Goal: Information Seeking & Learning: Learn about a topic

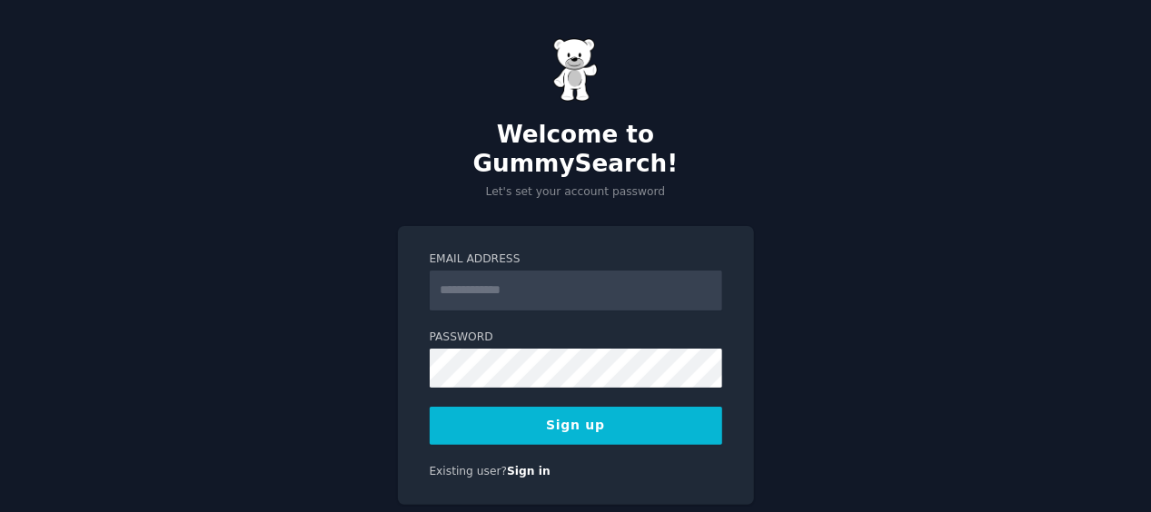
click at [560, 271] on input "Email Address" at bounding box center [576, 291] width 293 height 40
type input "**********"
click at [529, 407] on button "Sign up" at bounding box center [576, 426] width 293 height 38
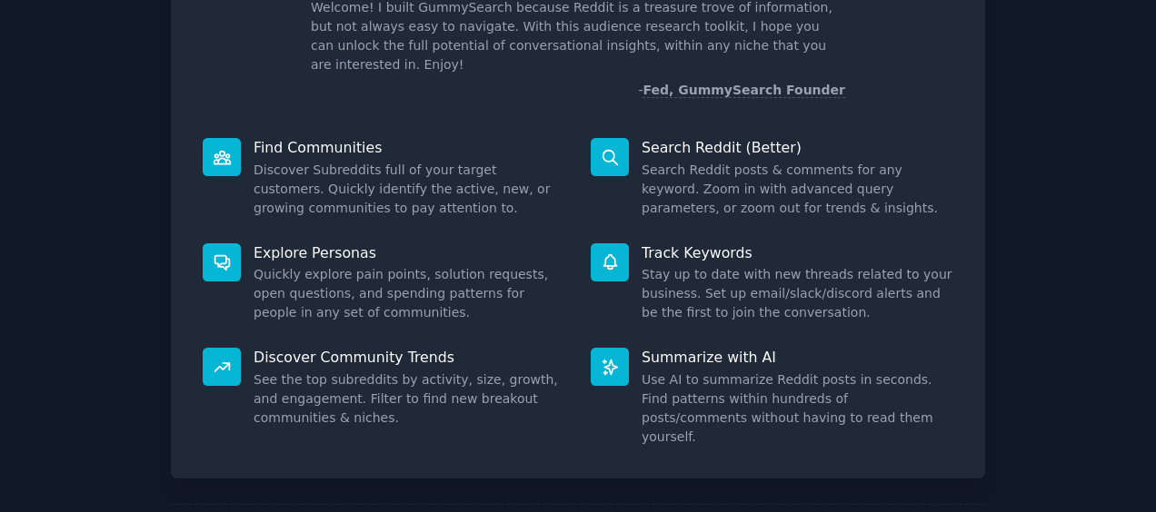
scroll to position [198, 0]
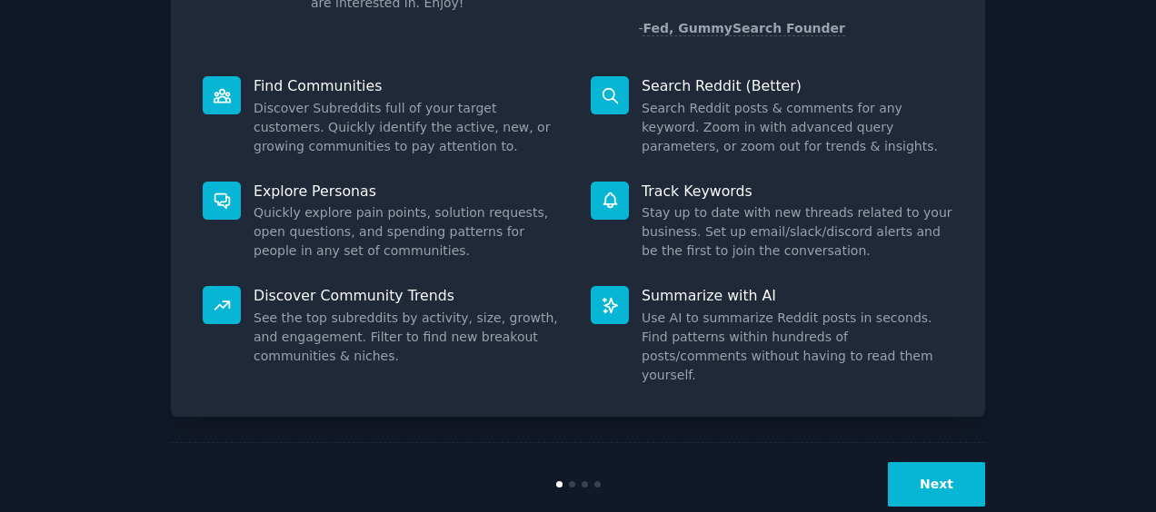
click at [926, 462] on button "Next" at bounding box center [936, 484] width 97 height 45
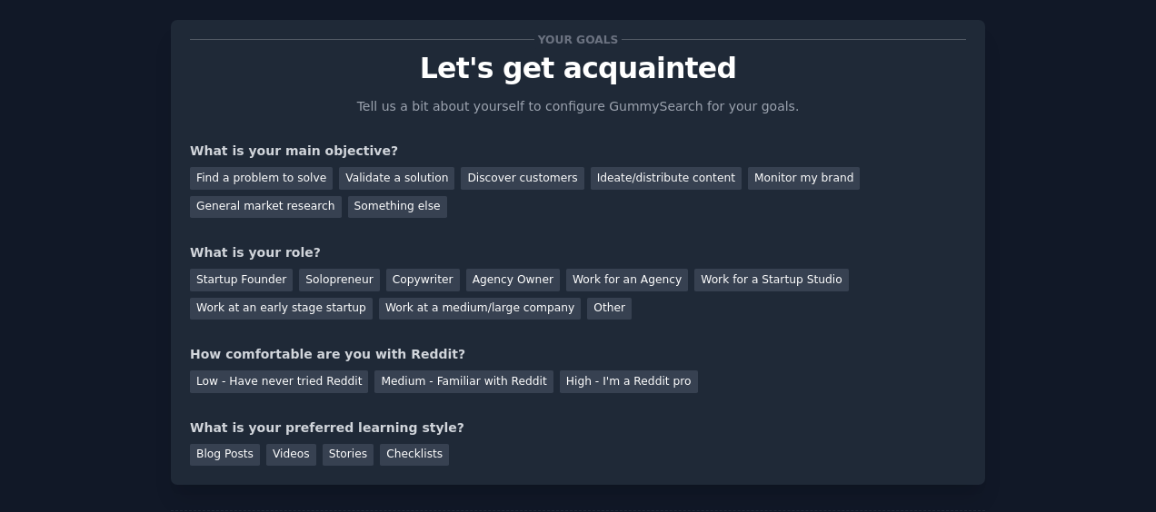
scroll to position [6, 0]
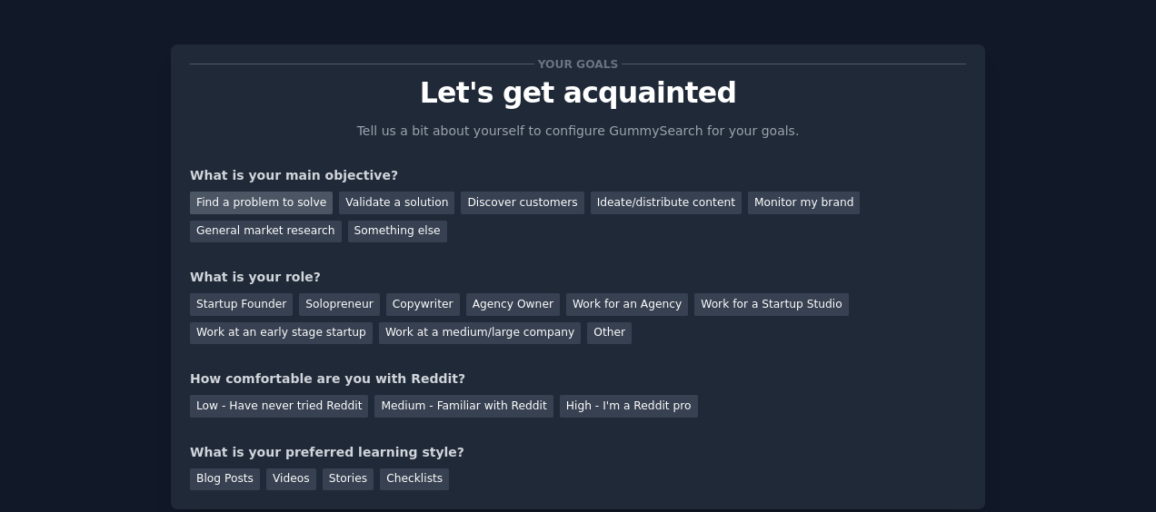
click at [273, 197] on div "Find a problem to solve" at bounding box center [261, 203] width 143 height 23
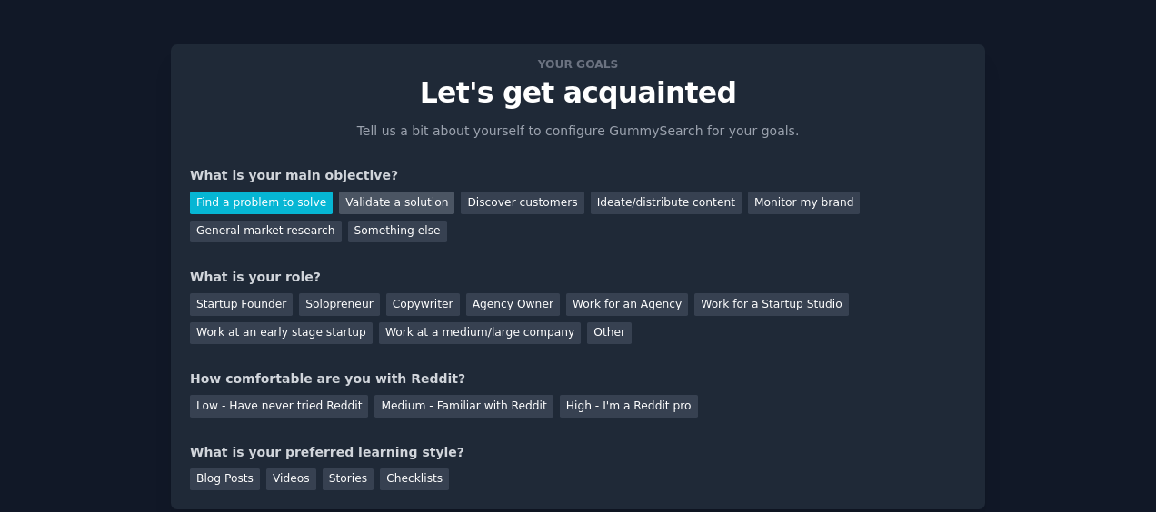
click at [382, 204] on div "Validate a solution" at bounding box center [396, 203] width 115 height 23
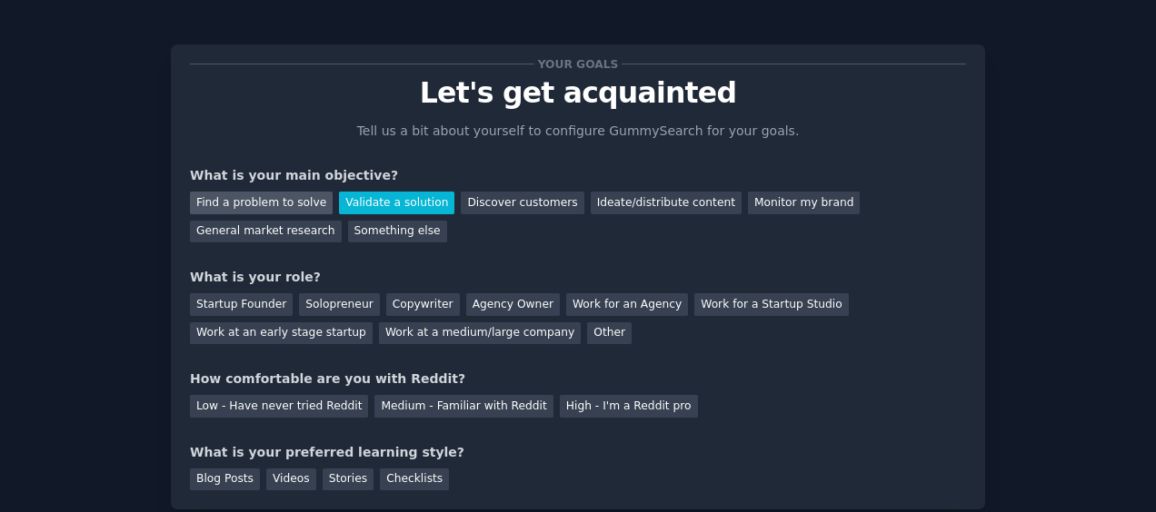
click at [276, 202] on div "Find a problem to solve" at bounding box center [261, 203] width 143 height 23
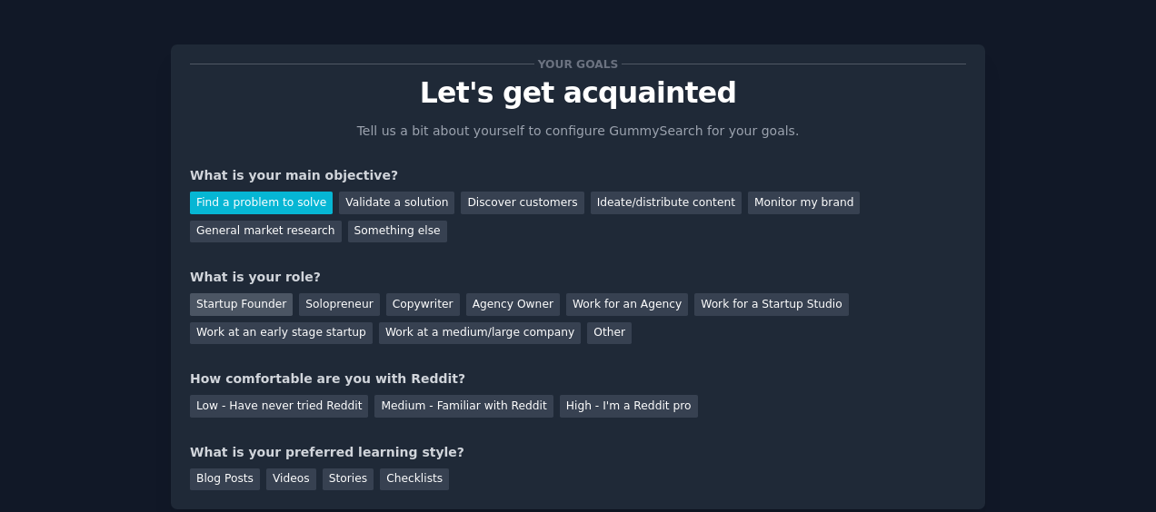
click at [236, 293] on div "Startup Founder" at bounding box center [241, 304] width 103 height 23
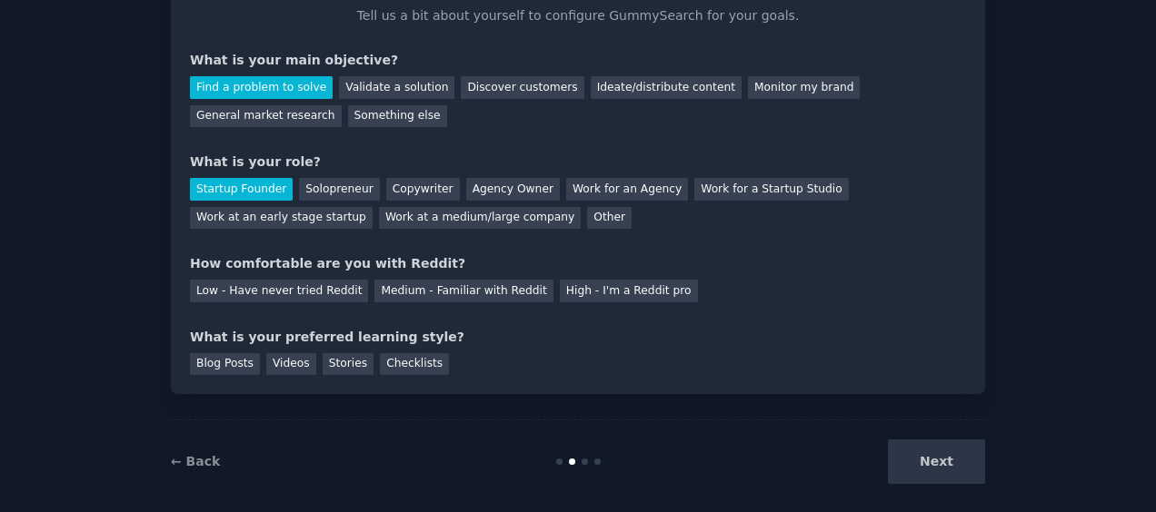
scroll to position [123, 0]
click at [322, 194] on div "Solopreneur" at bounding box center [339, 188] width 80 height 23
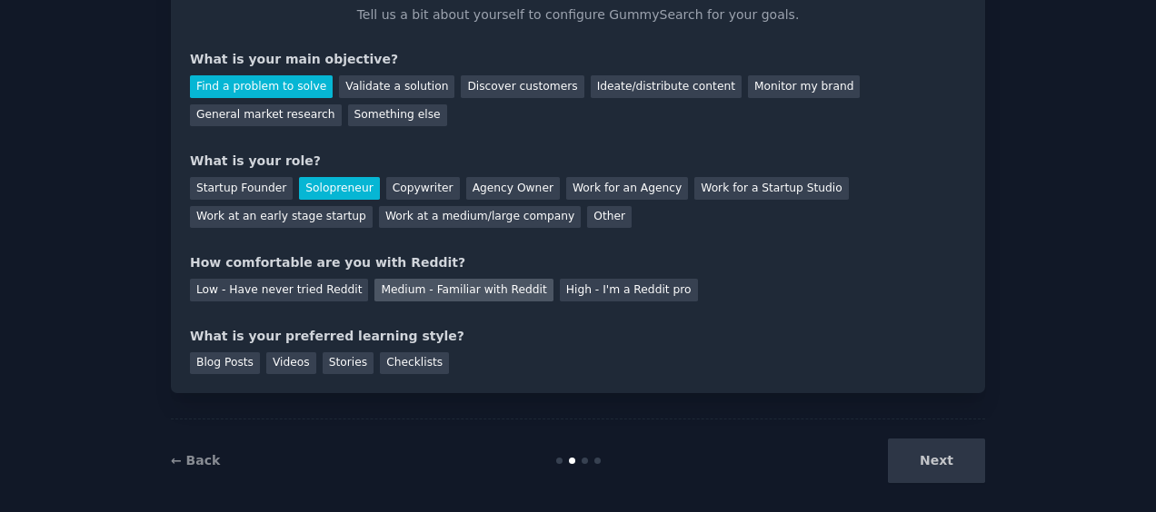
click at [387, 291] on div "Medium - Familiar with Reddit" at bounding box center [463, 290] width 178 height 23
click at [231, 367] on div "Blog Posts" at bounding box center [225, 364] width 70 height 23
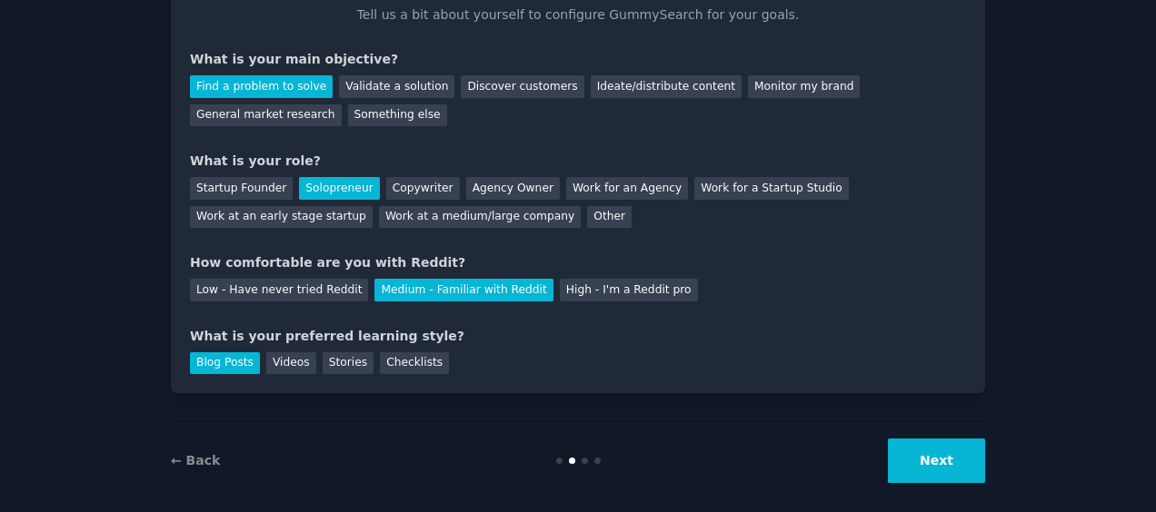
click at [937, 454] on button "Next" at bounding box center [936, 461] width 97 height 45
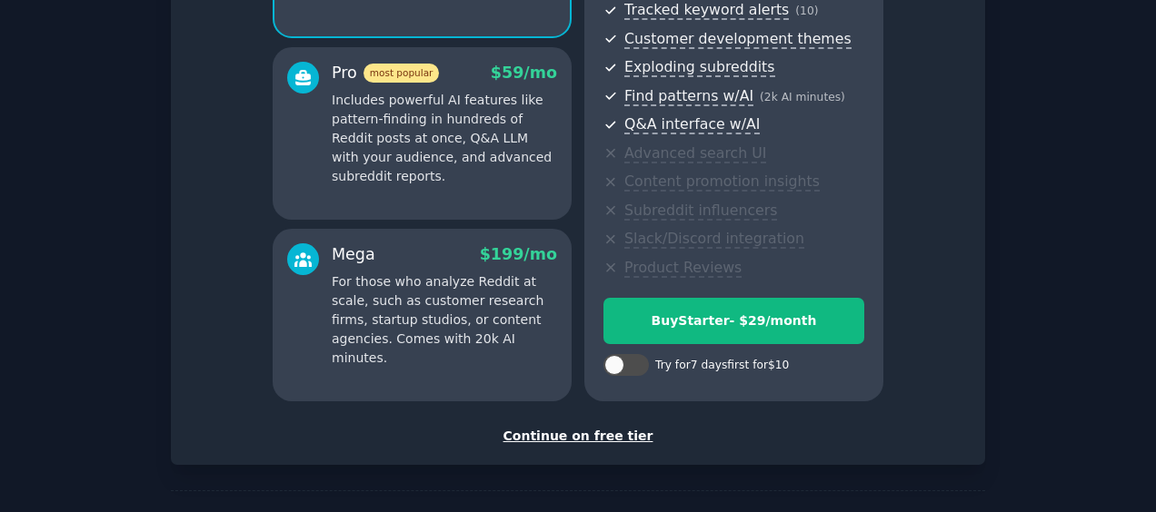
scroll to position [298, 0]
click at [573, 439] on div "Continue on free tier" at bounding box center [578, 435] width 776 height 19
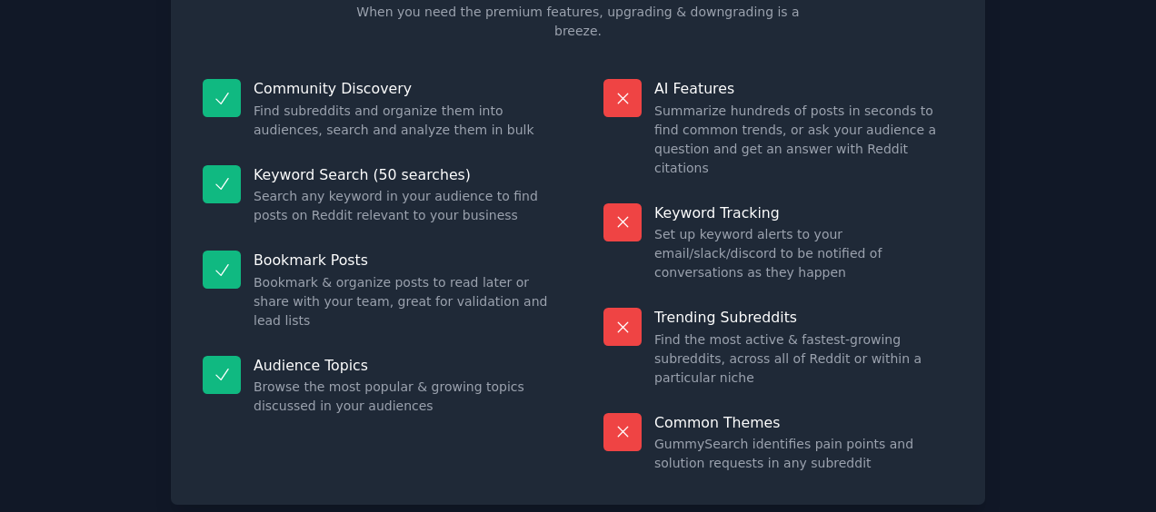
scroll to position [164, 0]
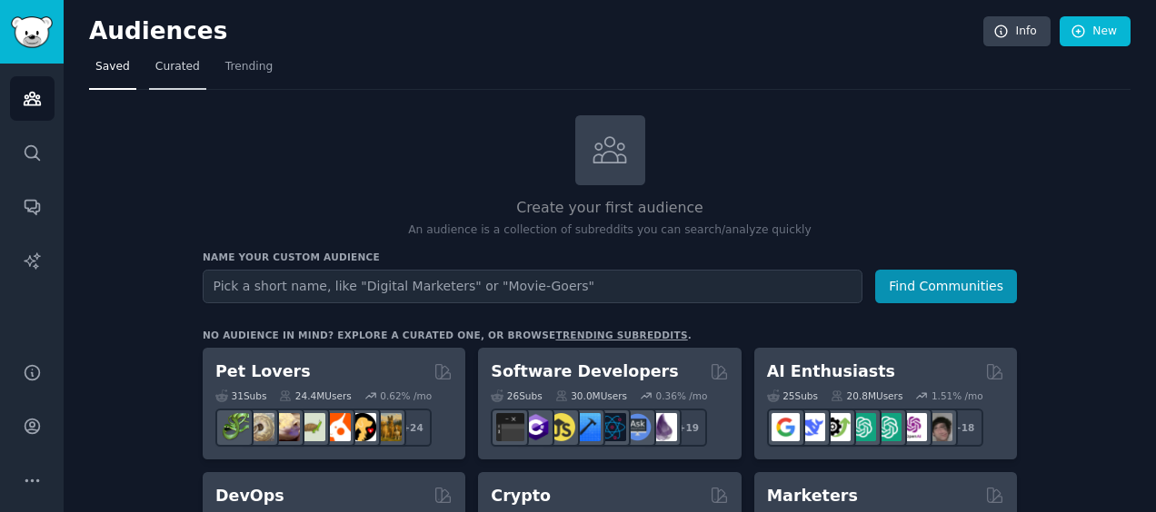
click at [173, 59] on span "Curated" at bounding box center [177, 67] width 45 height 16
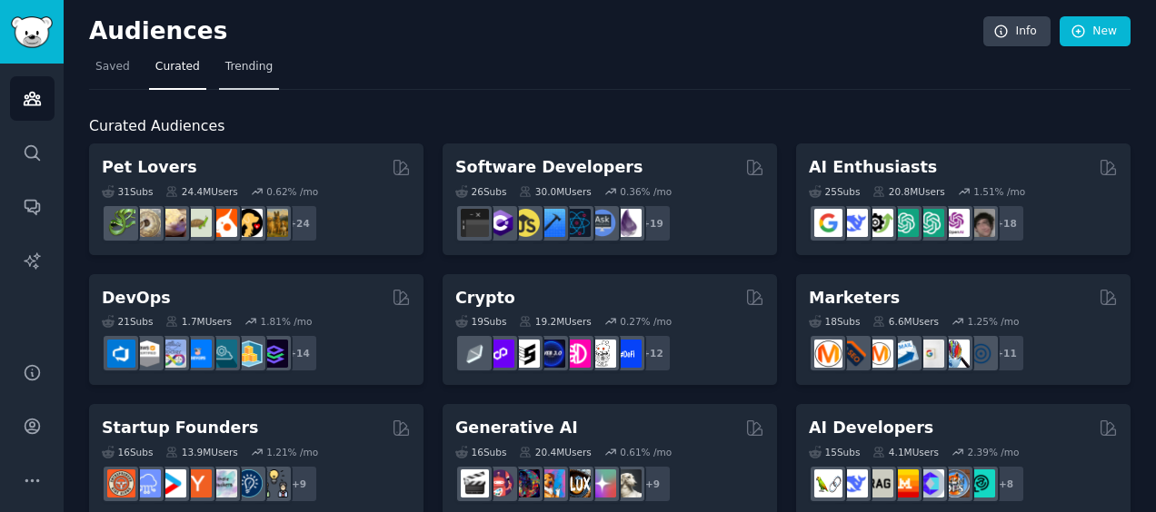
click at [231, 71] on span "Trending" at bounding box center [248, 67] width 47 height 16
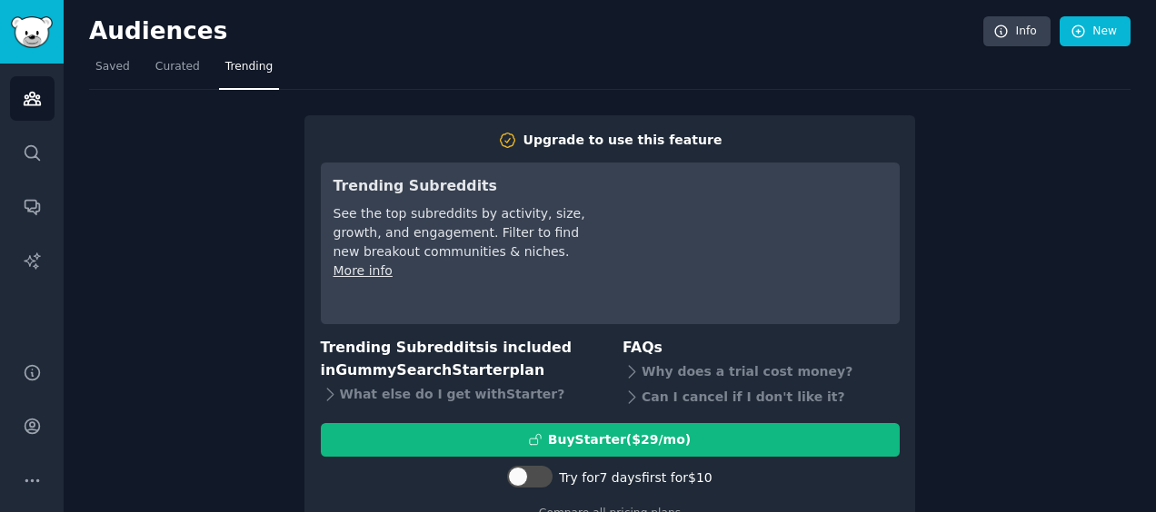
click at [405, 262] on div "More info" at bounding box center [460, 271] width 255 height 19
click at [174, 64] on span "Curated" at bounding box center [177, 67] width 45 height 16
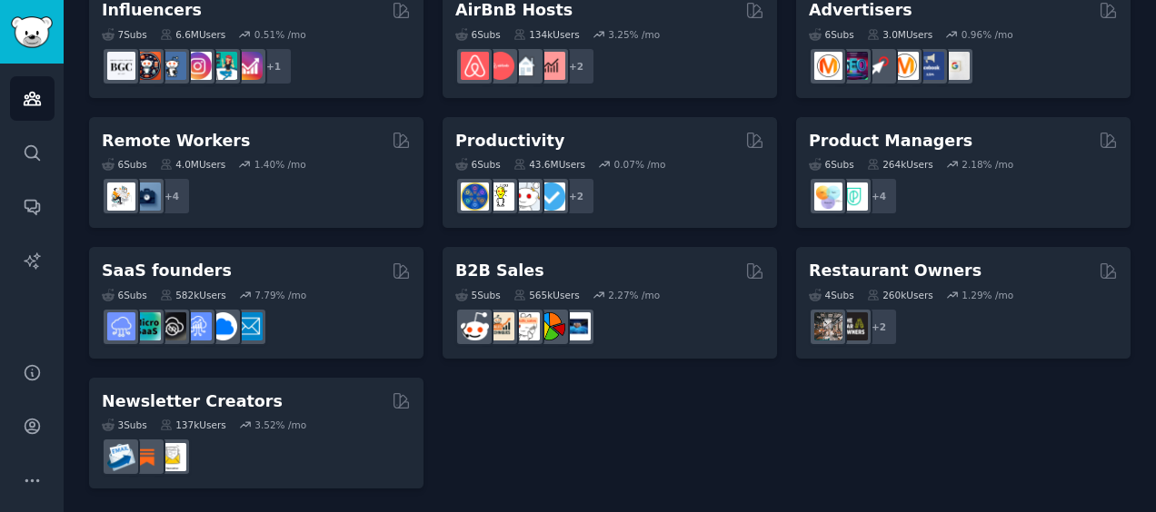
scroll to position [1462, 0]
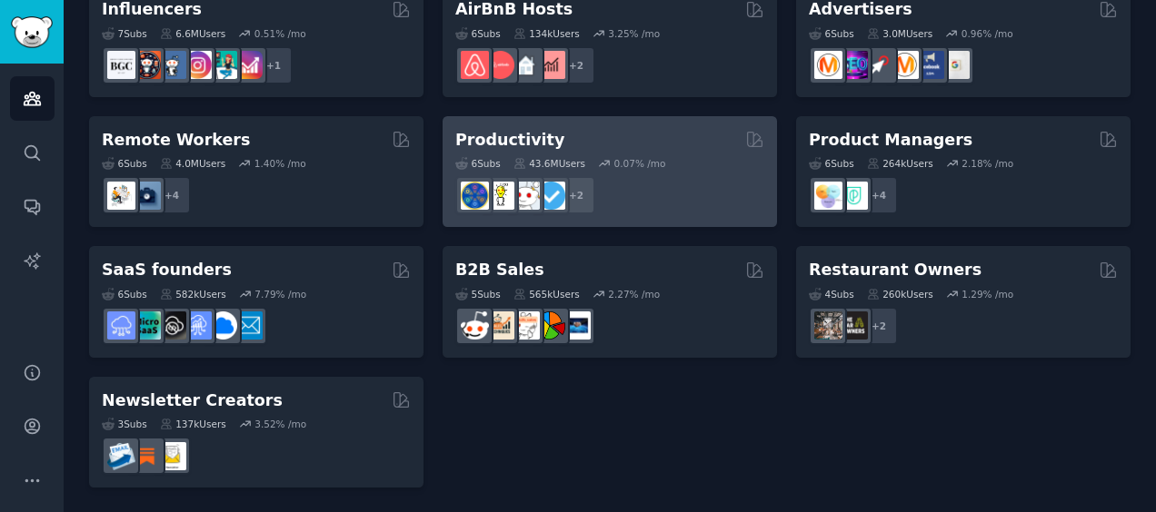
click at [592, 142] on div "Productivity" at bounding box center [609, 140] width 309 height 23
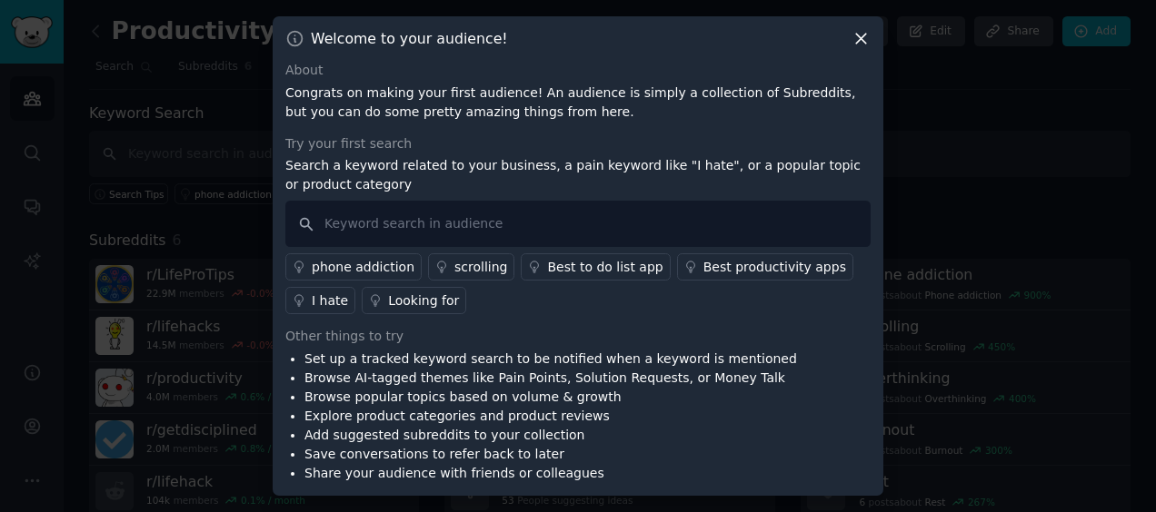
click at [866, 31] on icon at bounding box center [860, 38] width 19 height 19
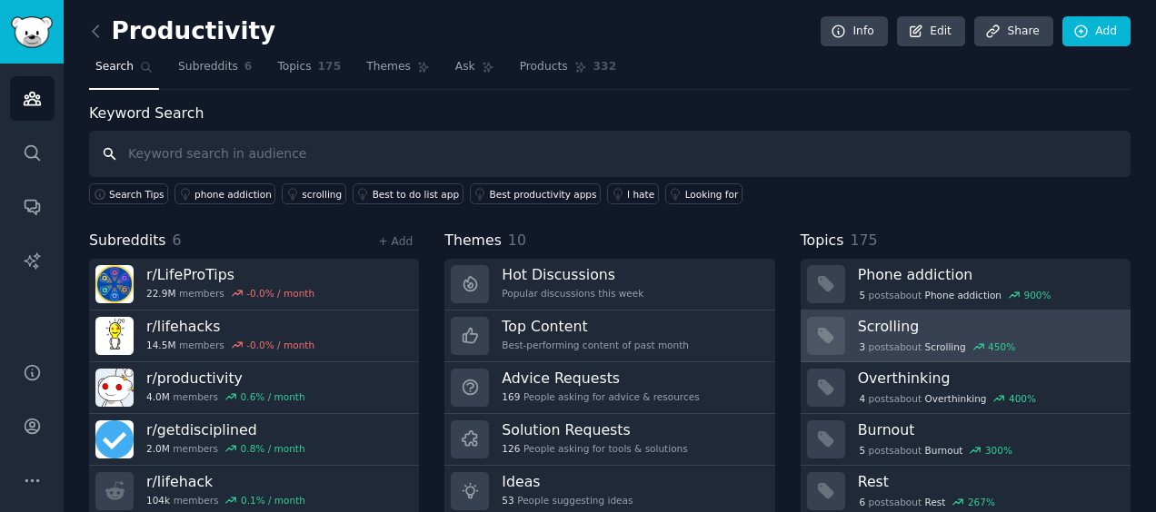
scroll to position [2, 0]
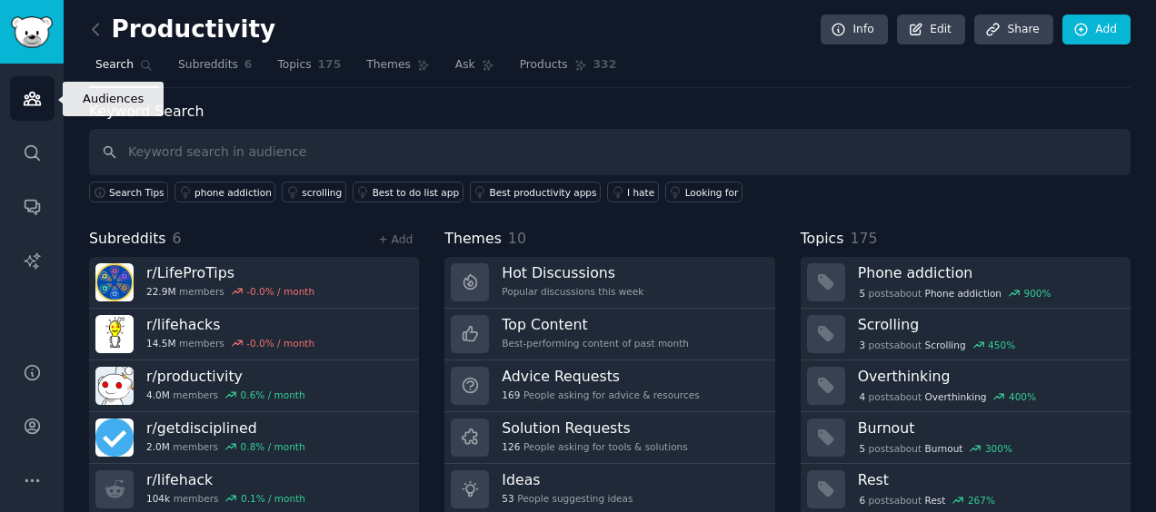
click at [24, 88] on link "Audiences" at bounding box center [32, 98] width 45 height 45
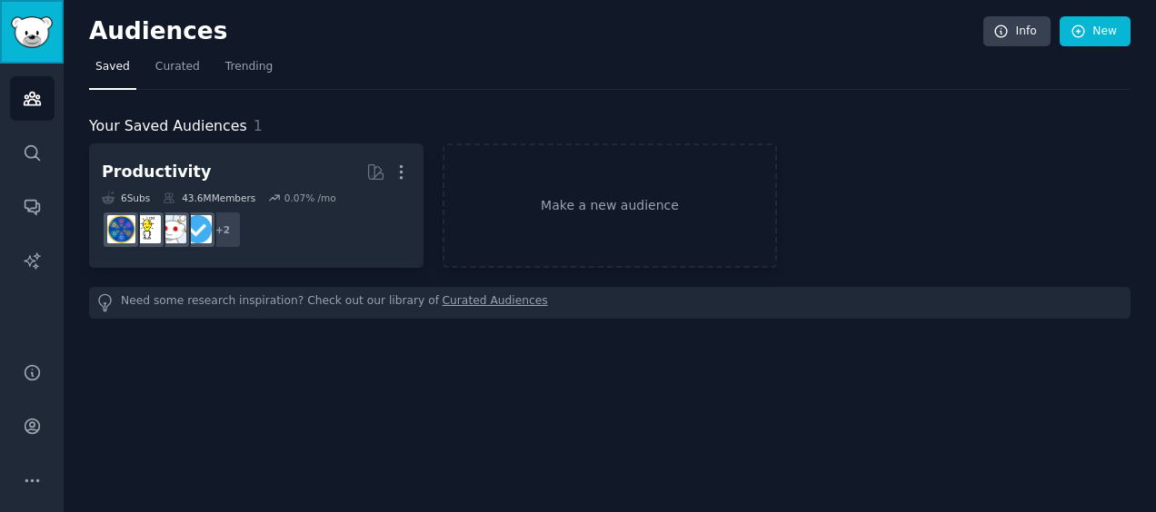
click at [24, 40] on img "Sidebar" at bounding box center [32, 32] width 42 height 32
